Goal: Information Seeking & Learning: Learn about a topic

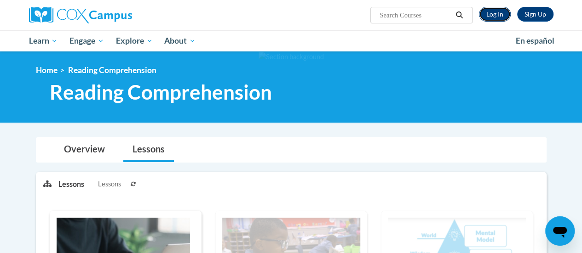
click at [490, 19] on link "Log In" at bounding box center [495, 14] width 32 height 15
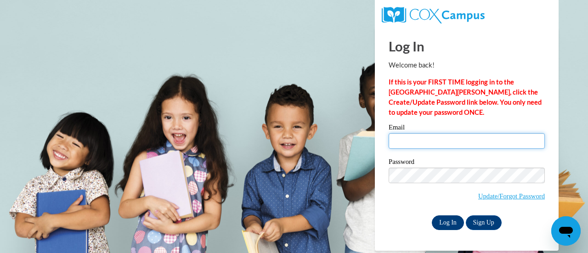
type input "variede@sunprairieschools.org"
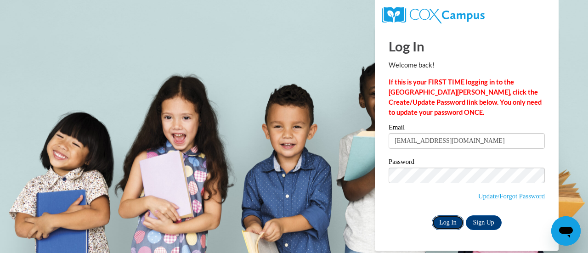
click at [445, 218] on input "Log In" at bounding box center [448, 223] width 32 height 15
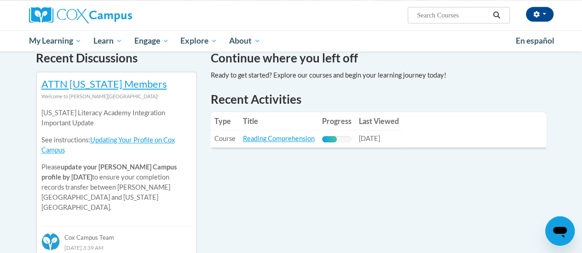
scroll to position [288, 0]
click at [305, 137] on link "Reading Comprehension" at bounding box center [279, 138] width 72 height 8
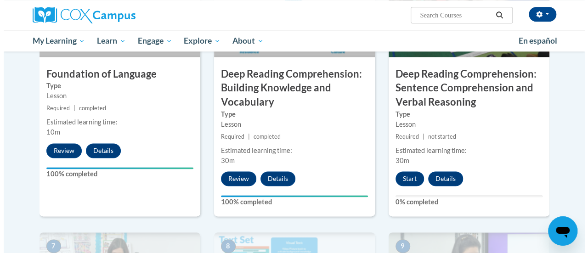
scroll to position [518, 0]
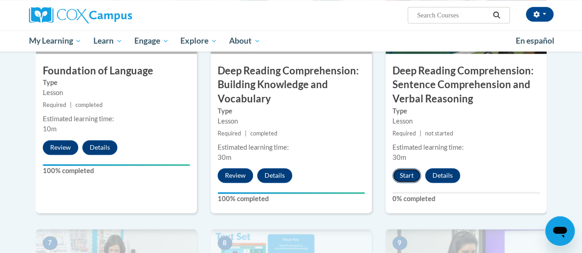
click at [409, 179] on button "Start" at bounding box center [406, 175] width 29 height 15
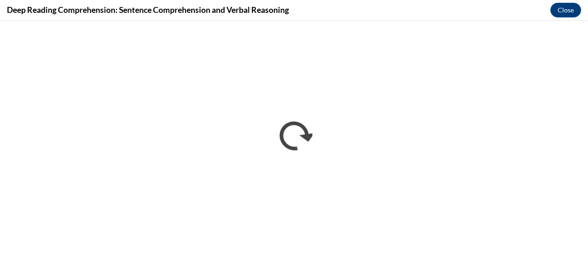
scroll to position [0, 0]
